Goal: Task Accomplishment & Management: Manage account settings

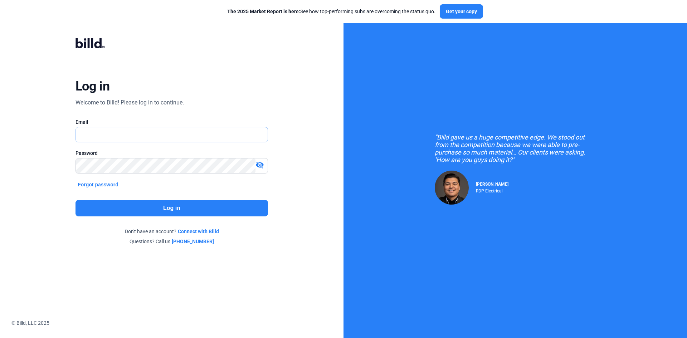
type input "[EMAIL_ADDRESS][DOMAIN_NAME]"
click at [173, 206] on button "Log in" at bounding box center [171, 208] width 192 height 16
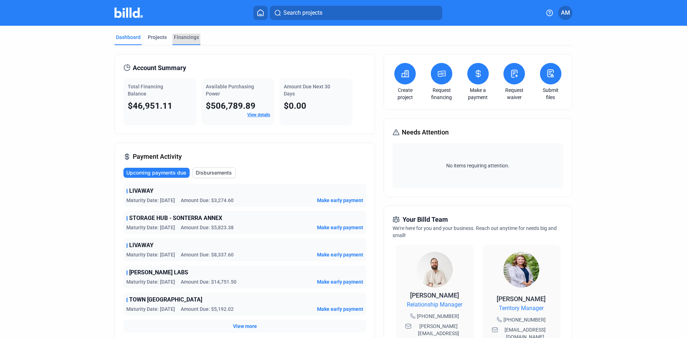
click at [193, 36] on div "Financings" at bounding box center [186, 37] width 25 height 7
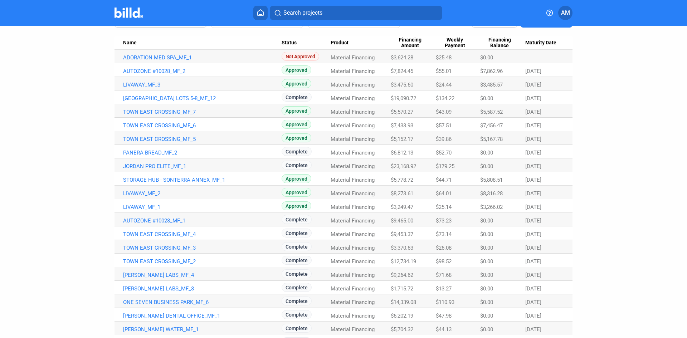
scroll to position [72, 0]
click at [564, 13] on span "AM" at bounding box center [565, 13] width 9 height 9
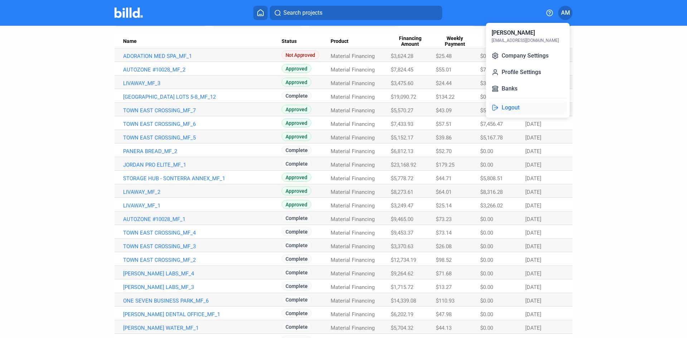
click at [511, 109] on button "Logout" at bounding box center [528, 107] width 78 height 14
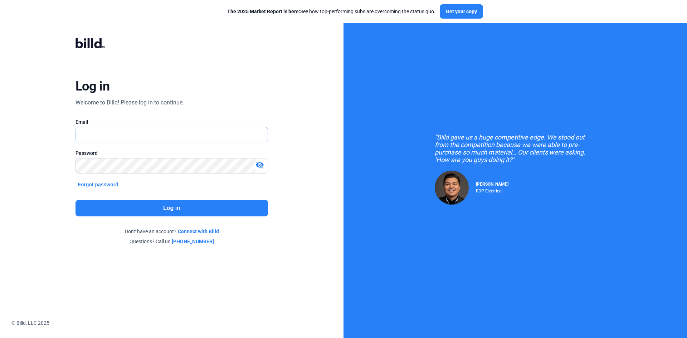
type input "[EMAIL_ADDRESS][DOMAIN_NAME]"
